Goal: Information Seeking & Learning: Learn about a topic

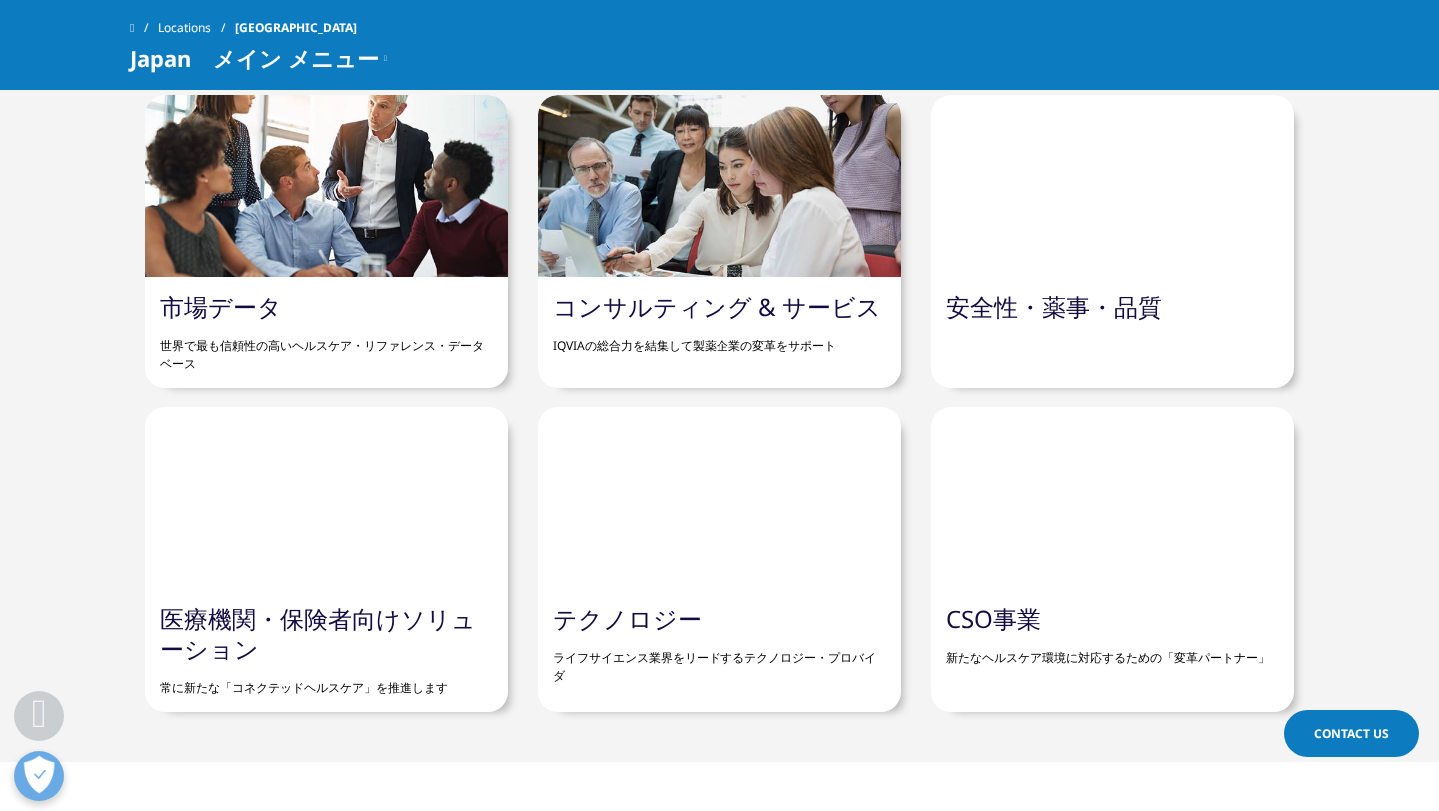
scroll to position [1977, 0]
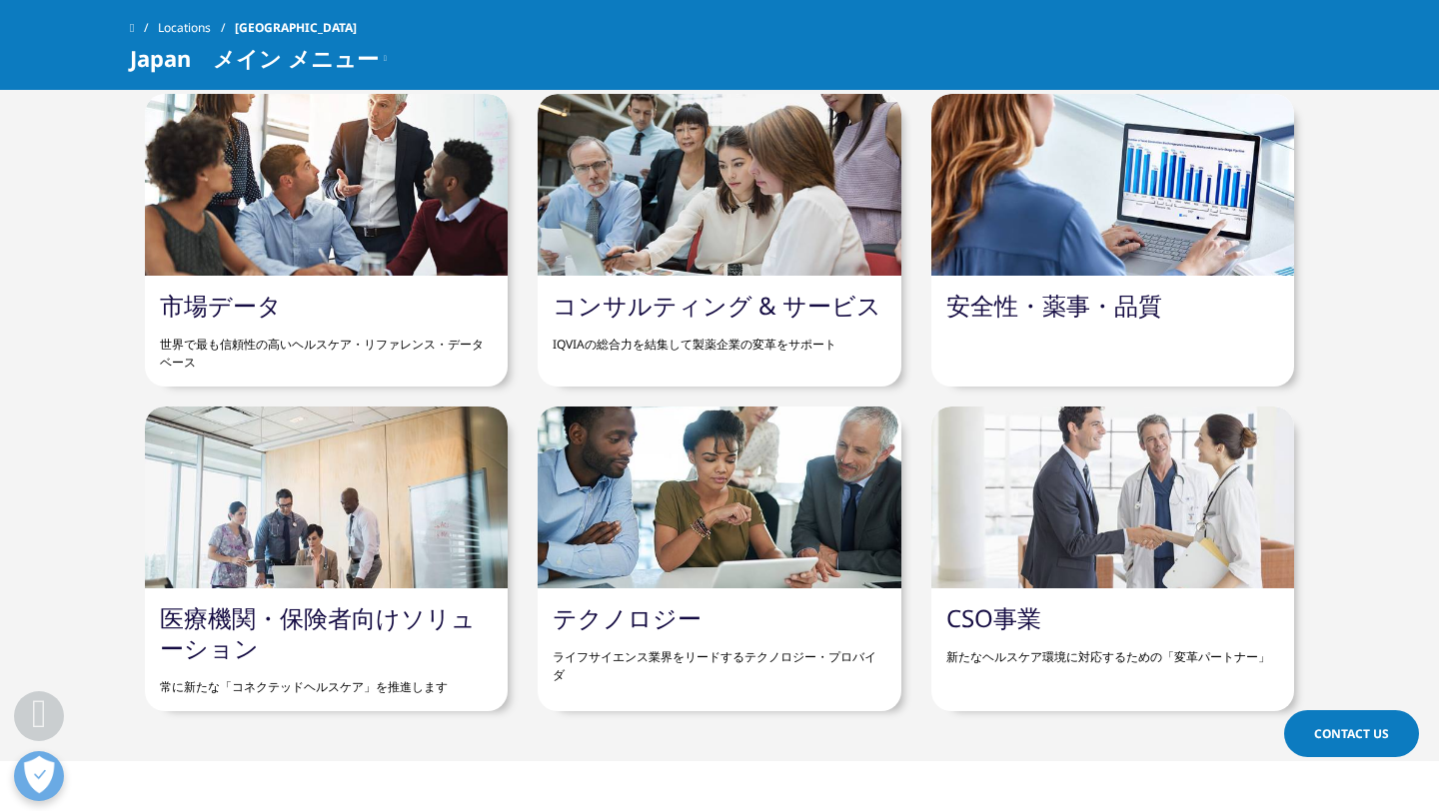
click at [721, 301] on link "コンサルティング & サービス" at bounding box center [716, 305] width 329 height 33
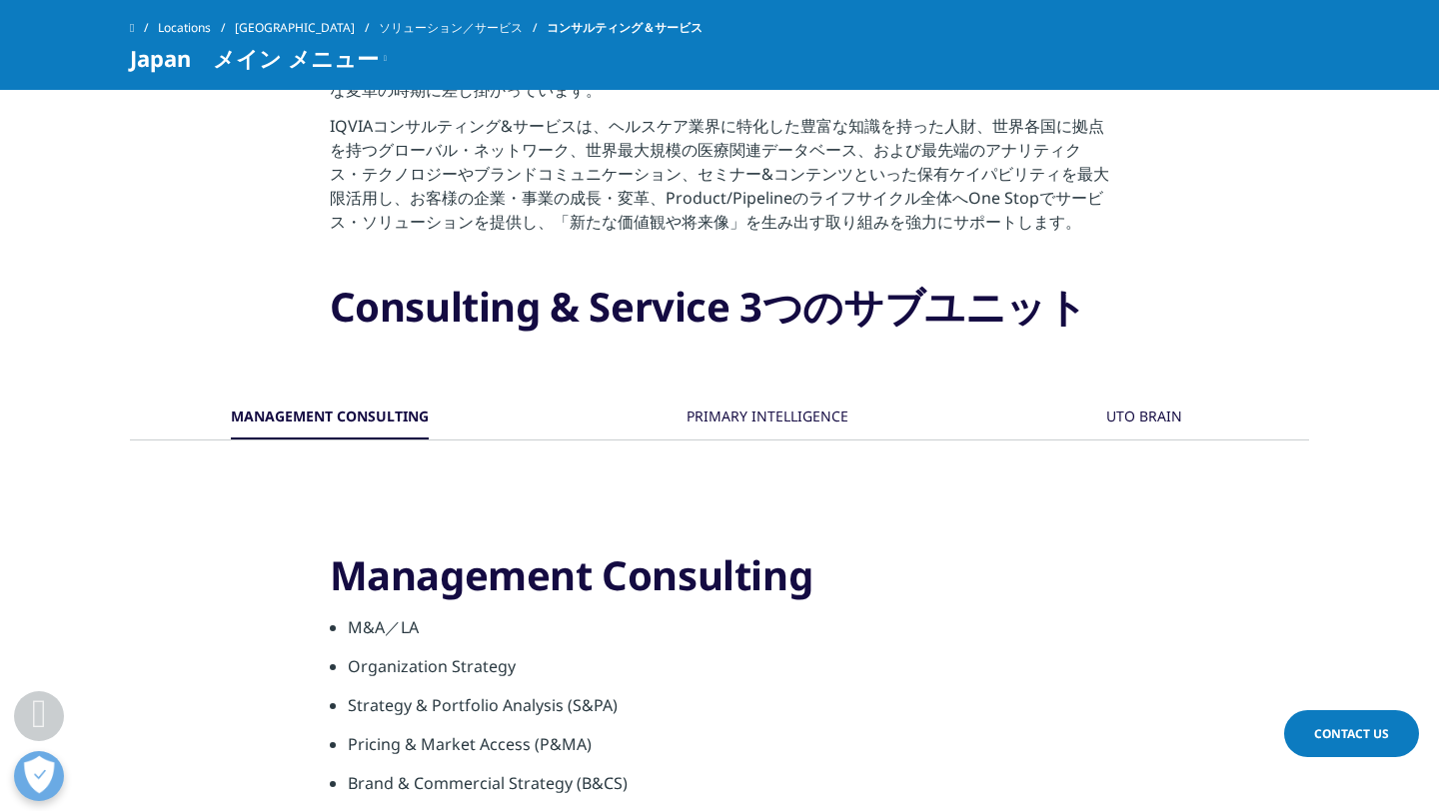
scroll to position [714, 0]
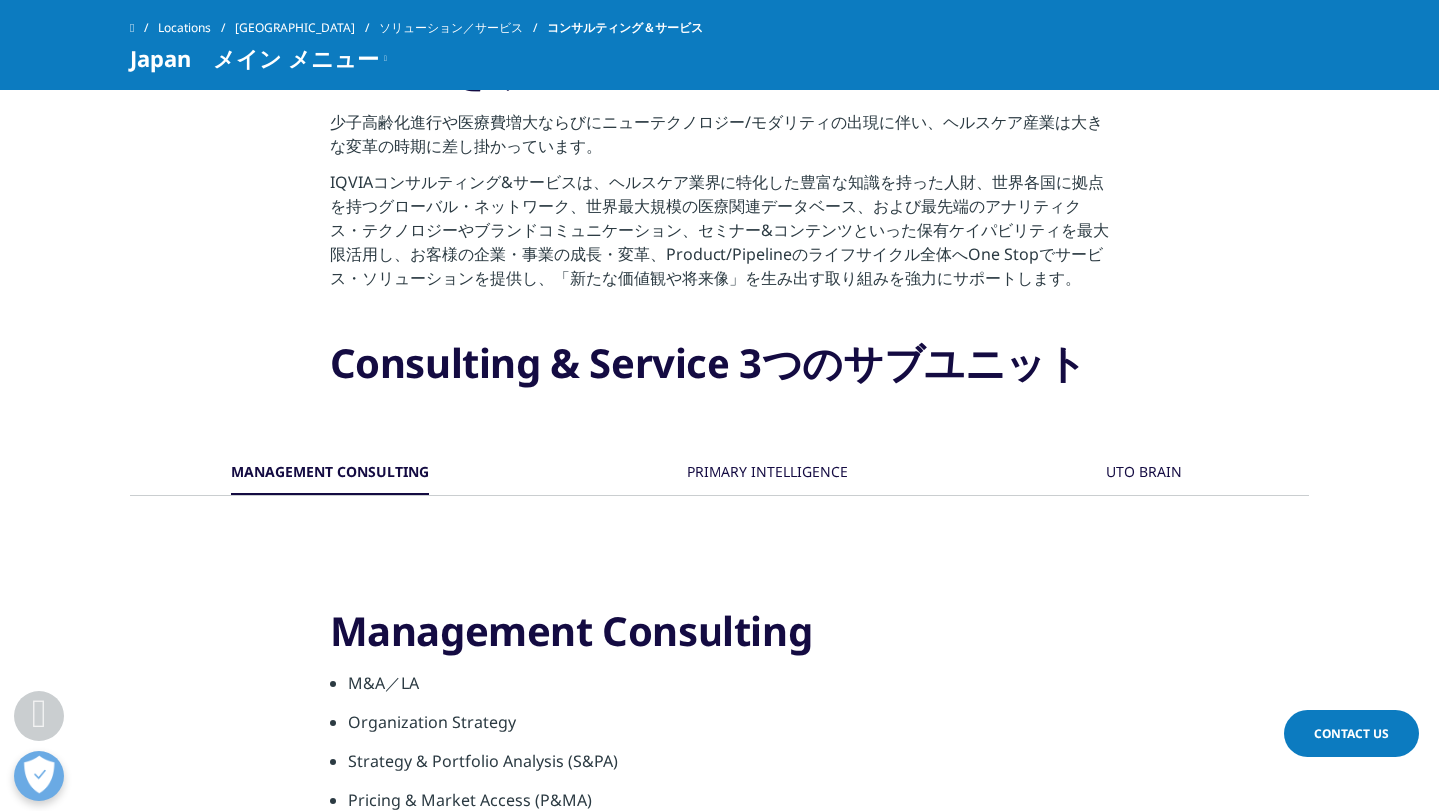
click at [742, 480] on div "PRIMARY INTELLIGENCE" at bounding box center [767, 474] width 162 height 43
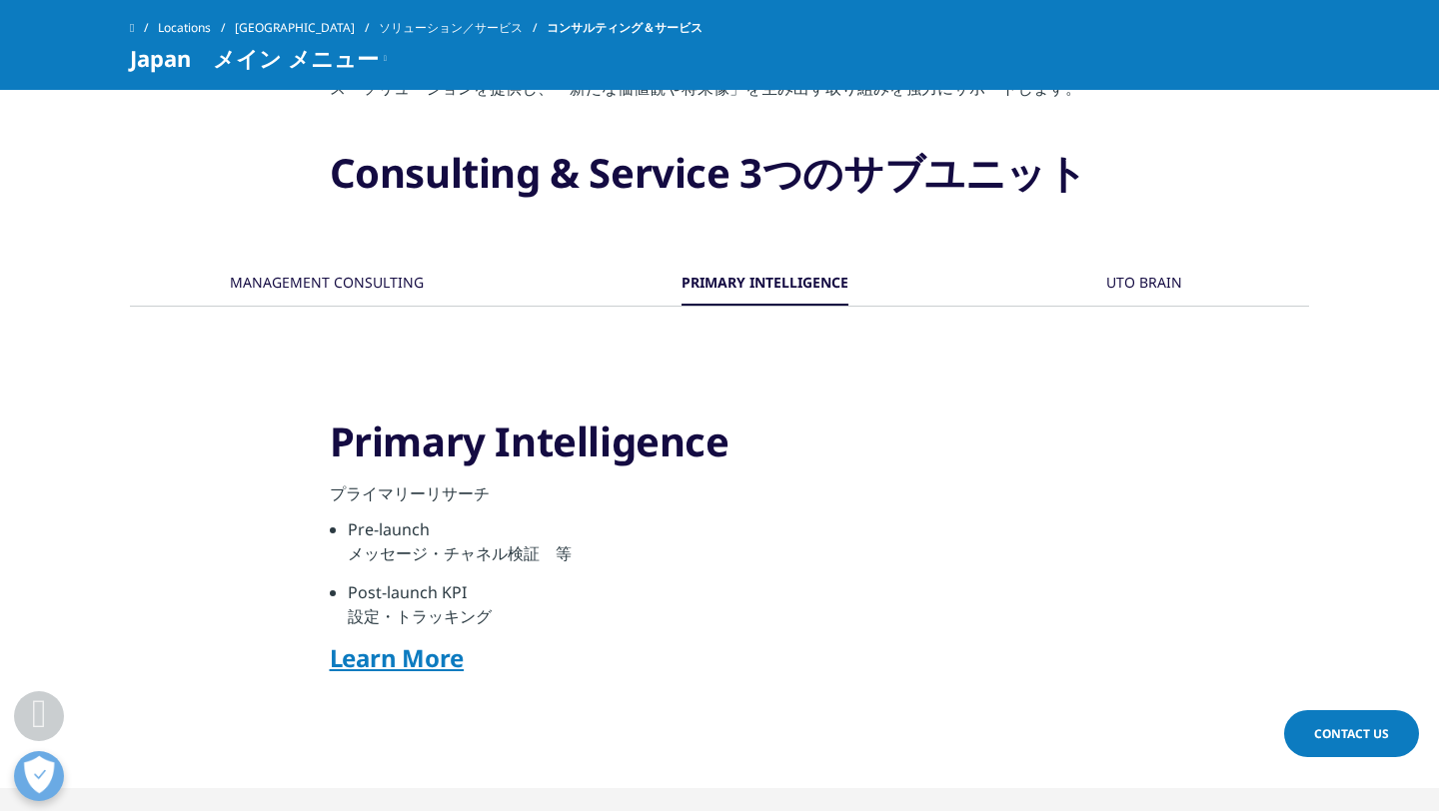
scroll to position [906, 0]
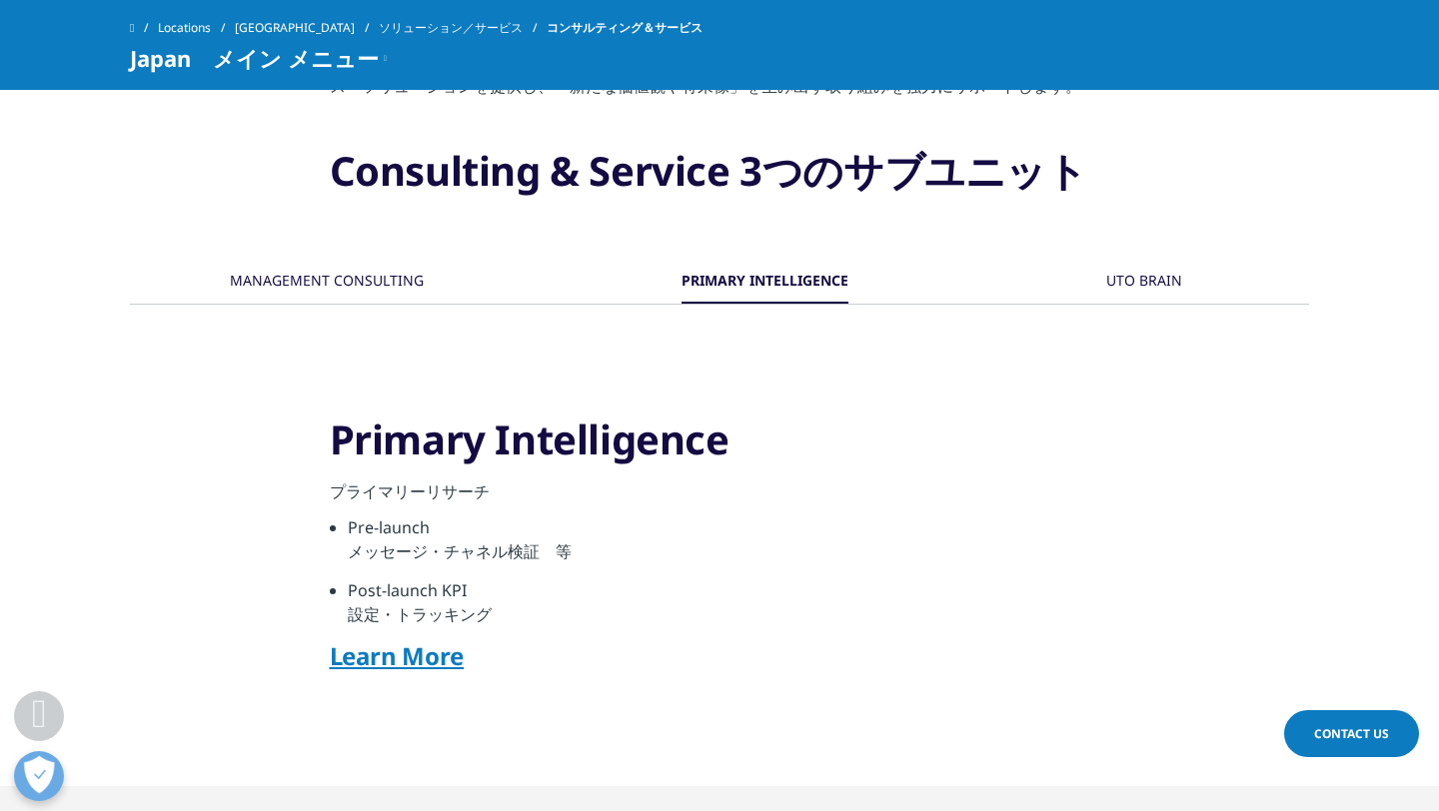
click at [1152, 279] on div "UTO BRAIN" at bounding box center [1144, 282] width 76 height 43
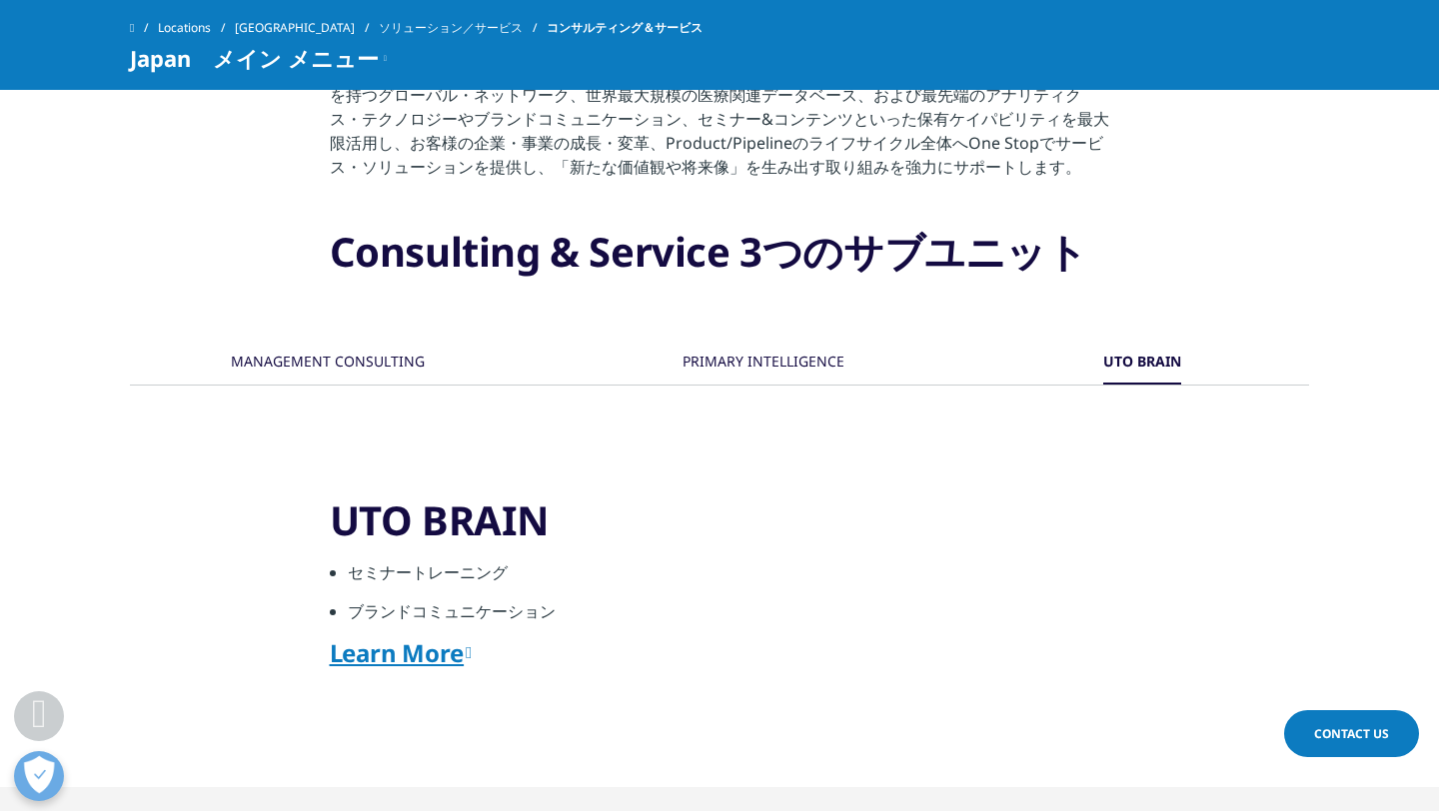
scroll to position [665, 0]
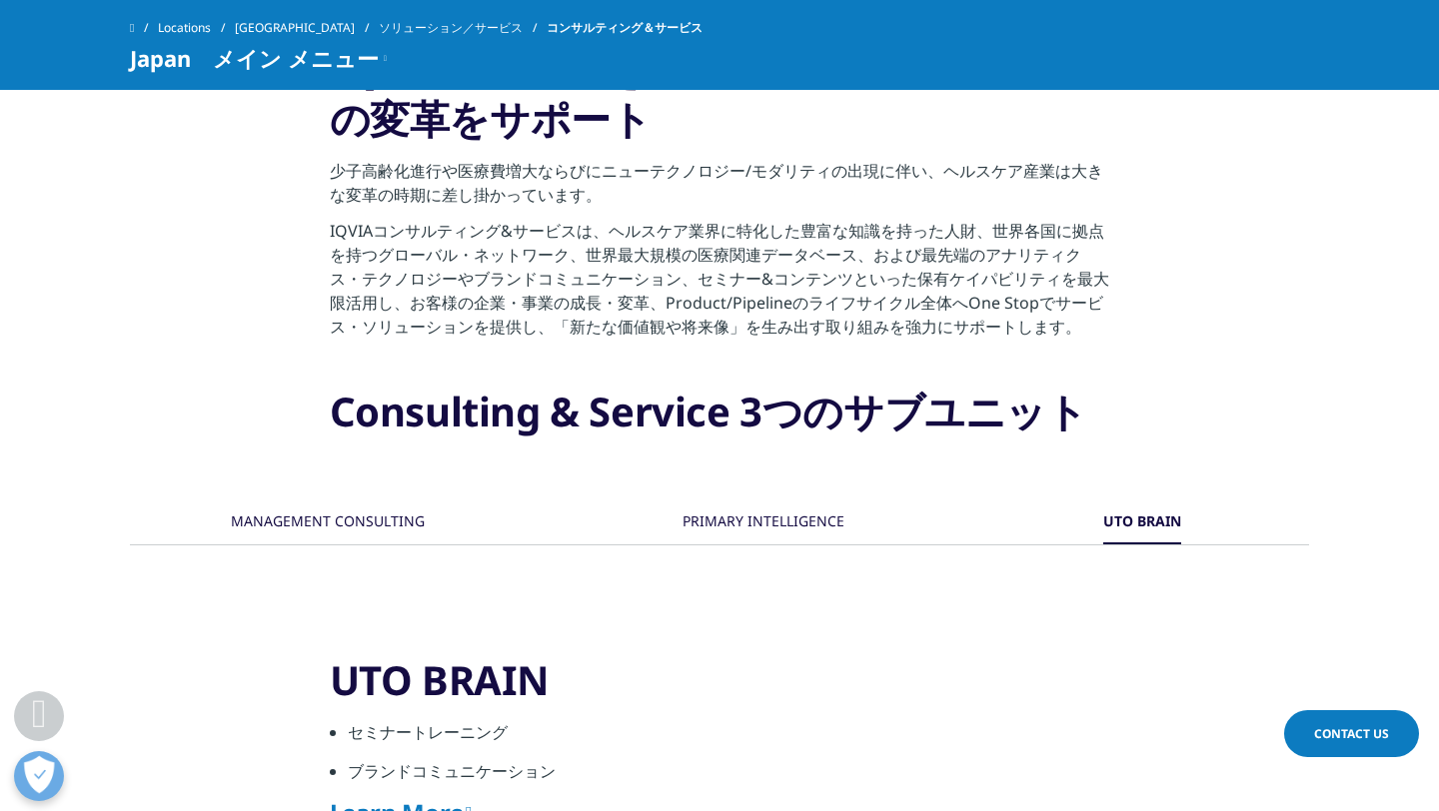
click at [742, 522] on div "PRIMARY INTELLIGENCE" at bounding box center [763, 523] width 162 height 43
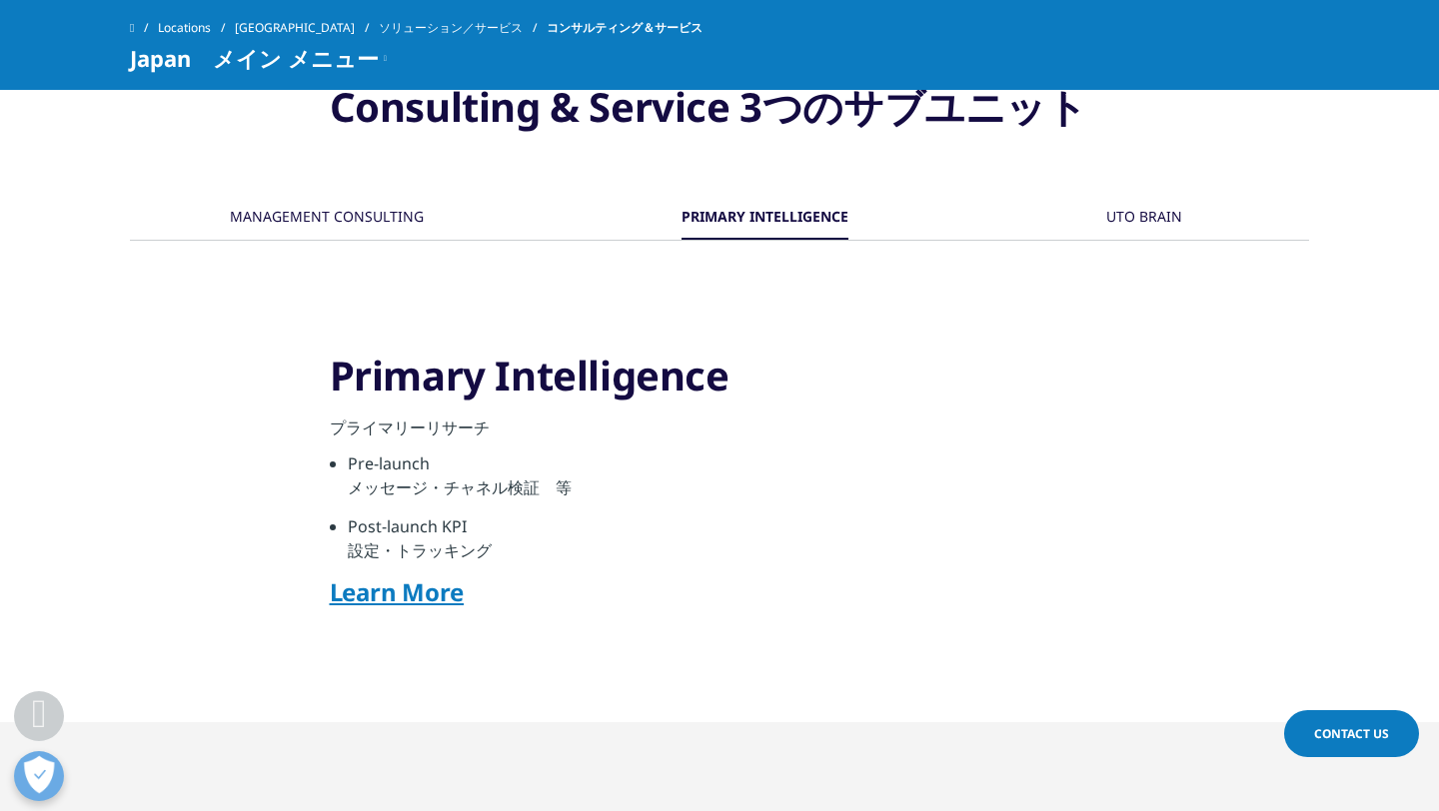
scroll to position [991, 0]
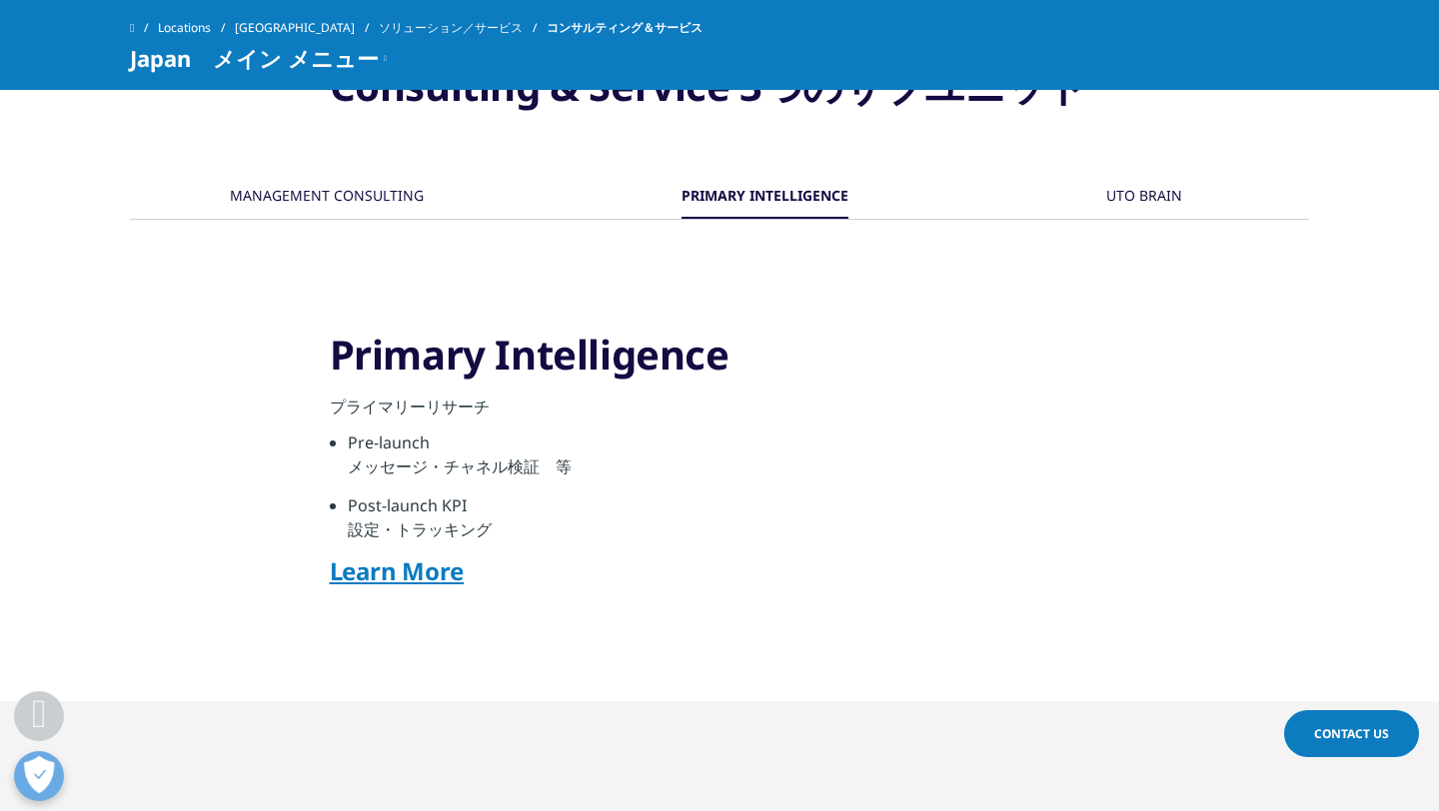
click at [334, 199] on div "MANAGEMENT CONSULTING" at bounding box center [327, 197] width 194 height 43
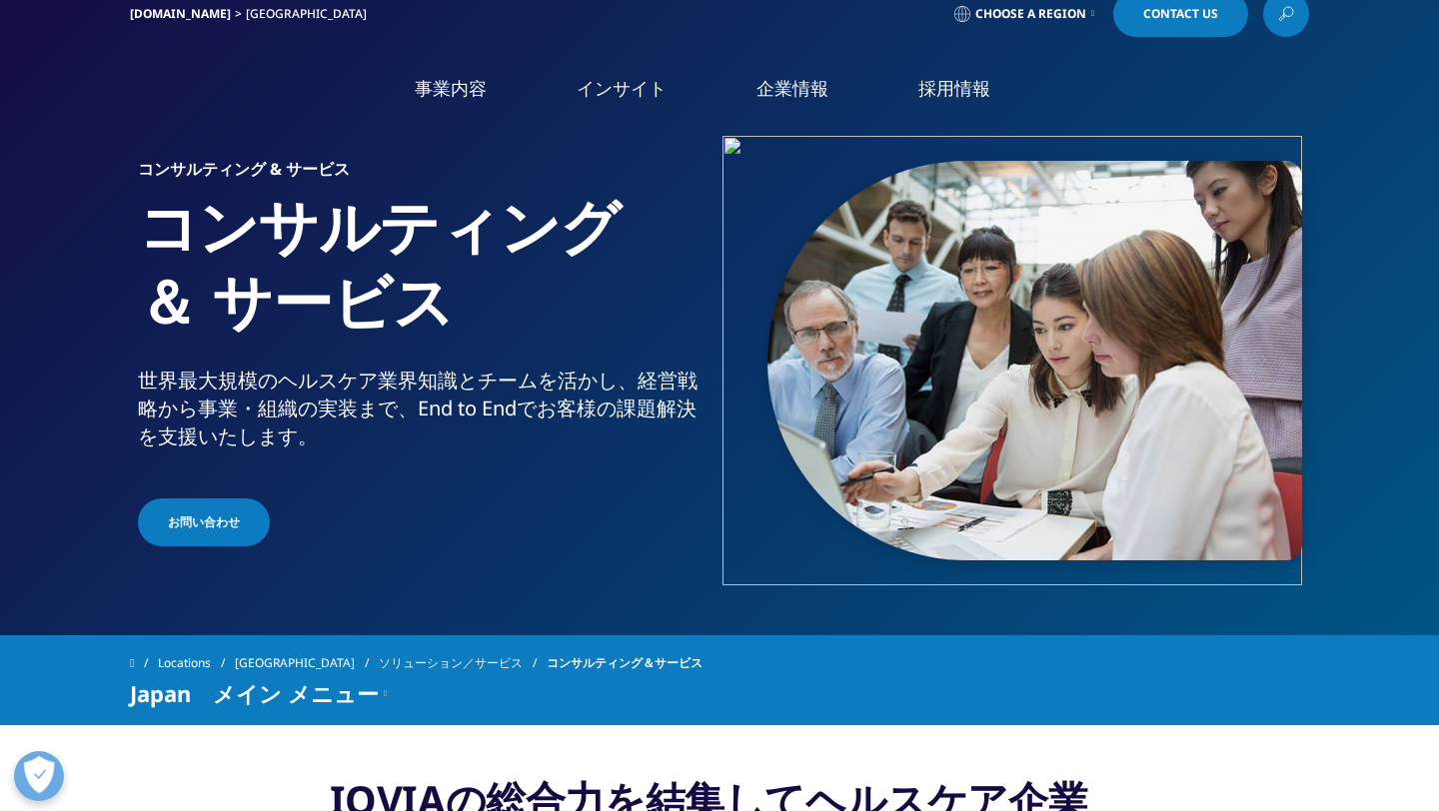
scroll to position [0, 0]
